Goal: Find specific page/section: Find specific page/section

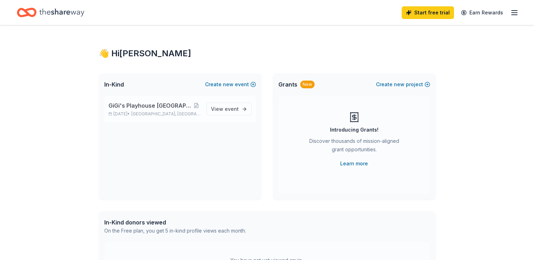
click at [161, 105] on span "GiGi's Playhouse [GEOGRAPHIC_DATA] 2025 Gala" at bounding box center [151, 105] width 84 height 8
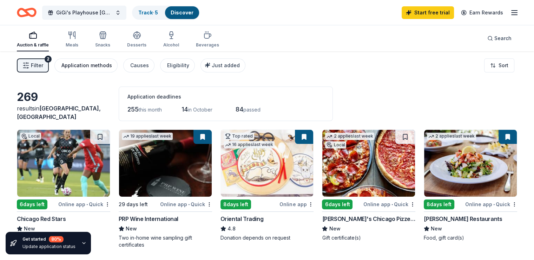
click at [84, 67] on div "Application methods" at bounding box center [86, 65] width 51 height 8
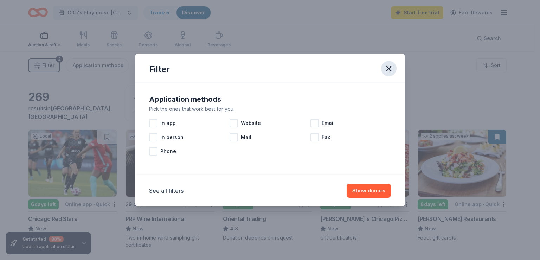
click at [391, 71] on icon "button" at bounding box center [388, 68] width 5 height 5
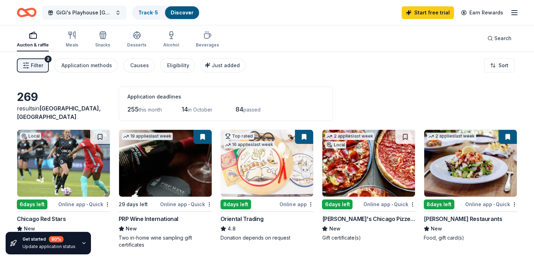
click at [112, 13] on span "GiGi's Playhouse [GEOGRAPHIC_DATA] 2025 Gala" at bounding box center [84, 12] width 56 height 8
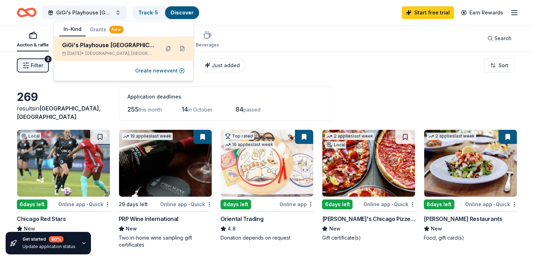
click at [129, 48] on div "GiGi's Playhouse [GEOGRAPHIC_DATA] 2025 Gala" at bounding box center [108, 45] width 92 height 8
click at [114, 53] on span "[GEOGRAPHIC_DATA], [GEOGRAPHIC_DATA]" at bounding box center [119, 54] width 69 height 6
click at [98, 44] on div "GiGi's Playhouse [GEOGRAPHIC_DATA] 2025 Gala" at bounding box center [108, 45] width 92 height 8
click at [169, 51] on button at bounding box center [168, 48] width 11 height 11
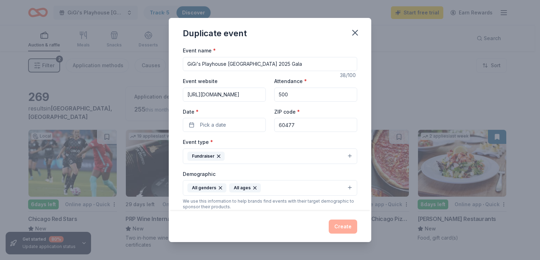
click at [361, 39] on div "Duplicate event" at bounding box center [270, 32] width 202 height 28
click at [355, 33] on icon "button" at bounding box center [354, 32] width 5 height 5
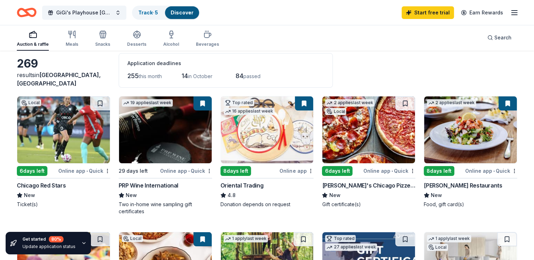
scroll to position [34, 0]
